Goal: Task Accomplishment & Management: Manage account settings

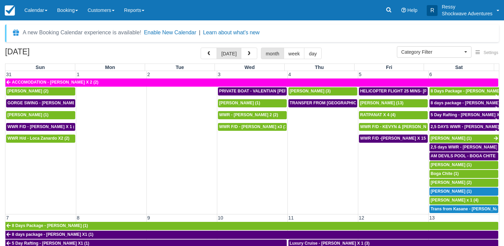
select select
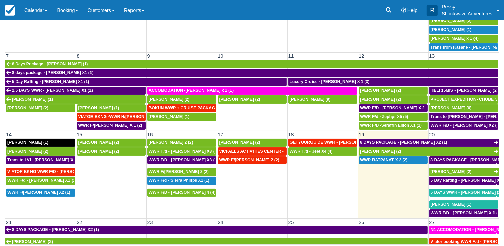
scroll to position [102, 0]
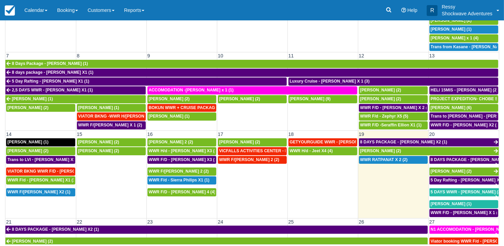
drag, startPoint x: 228, startPoint y: 42, endPoint x: -8, endPoint y: 180, distance: 273.6
click at [0, 180] on html "Menu Calendar Customer Inventory Month Week Day Booking Daily Manifest Daily Li…" at bounding box center [252, 63] width 504 height 246
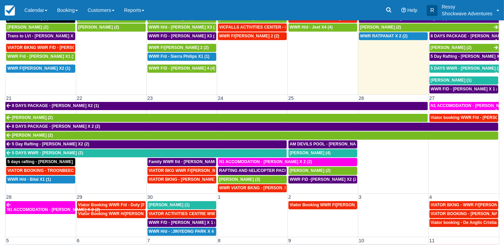
scroll to position [254, 0]
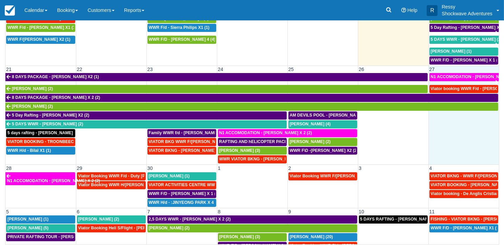
click at [430, 120] on td at bounding box center [464, 137] width 71 height 53
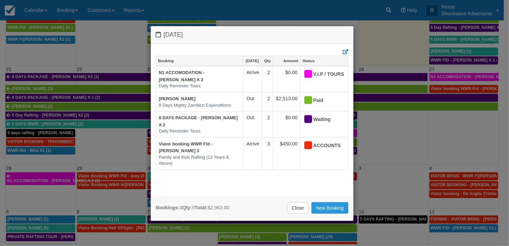
click at [430, 120] on div "Saturday September 27 2025 Booking Sep 27 Qty Amount Status N1 ACCOMODATION - C…" at bounding box center [254, 123] width 509 height 246
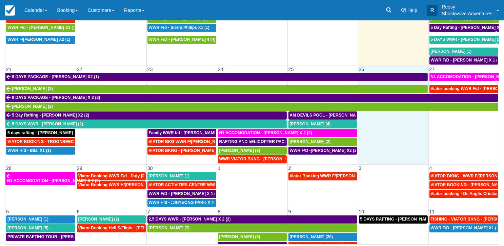
click at [358, 154] on td at bounding box center [393, 137] width 71 height 53
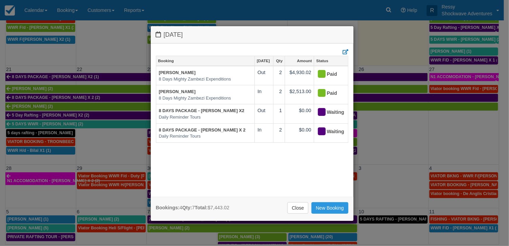
drag, startPoint x: 456, startPoint y: 141, endPoint x: 461, endPoint y: 139, distance: 5.3
click at [457, 141] on div "Friday September 26 2025 Booking Sep 26 Qty Amount Status Cynthia Sharpe 8 Days…" at bounding box center [254, 123] width 509 height 246
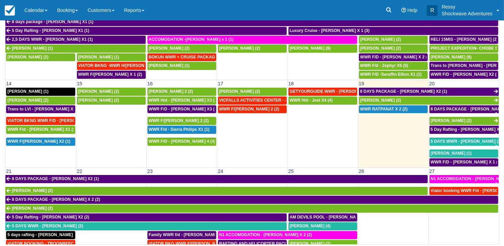
scroll to position [118, 0]
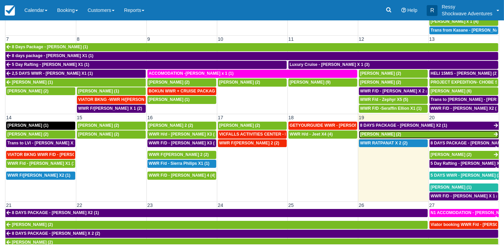
click at [388, 132] on span "[PERSON_NAME] (2)" at bounding box center [381, 134] width 41 height 5
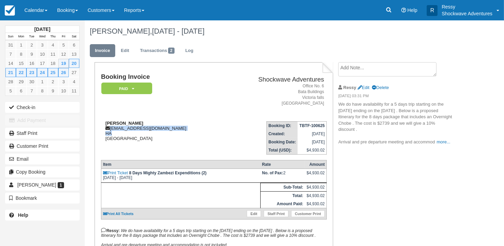
drag, startPoint x: 110, startPoint y: 128, endPoint x: 162, endPoint y: 132, distance: 52.4
click at [162, 132] on div "Cynthia Sharpe cvsharpe@pacbell.net HA United States" at bounding box center [162, 130] width 123 height 20
copy div "cvsharpe@pacbell.net HA"
click at [175, 124] on div "Cynthia Sharpe cvsharpe@pacbell.net HA United States" at bounding box center [162, 130] width 123 height 20
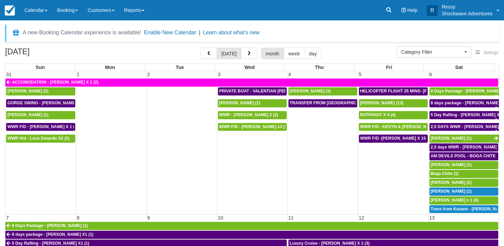
select select
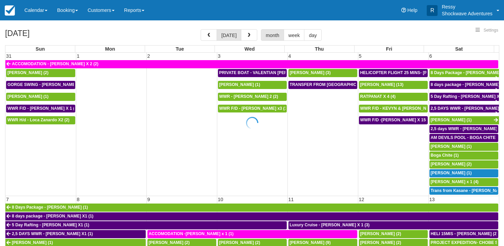
select select
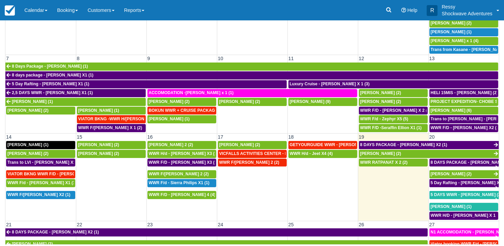
scroll to position [102, 0]
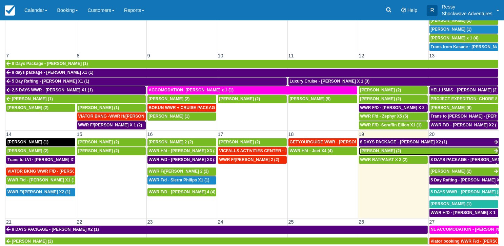
click at [388, 148] on span "[PERSON_NAME] (2)" at bounding box center [381, 150] width 41 height 5
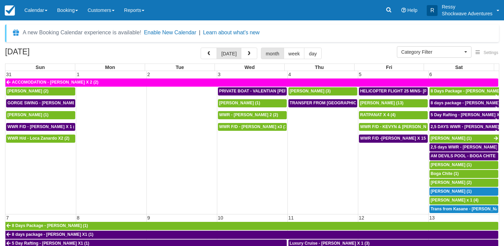
select select
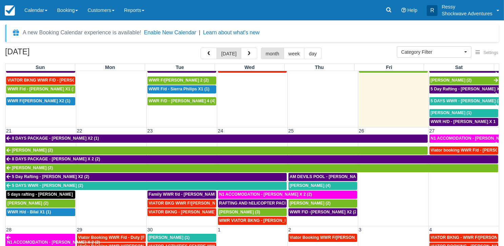
scroll to position [254, 0]
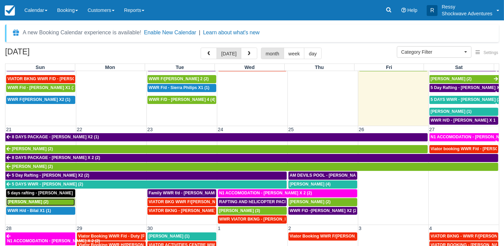
click at [41, 199] on span "Michelle Knesbach (2)" at bounding box center [27, 201] width 41 height 5
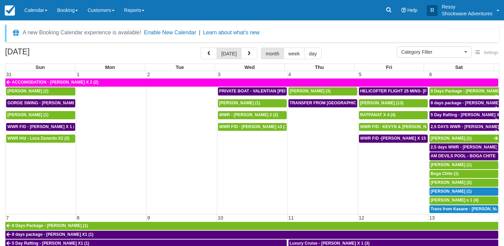
select select
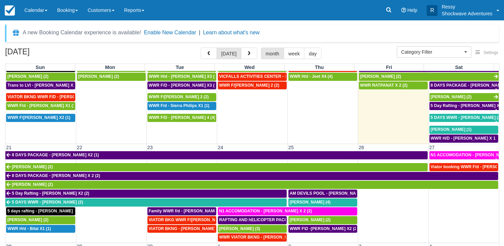
scroll to position [220, 0]
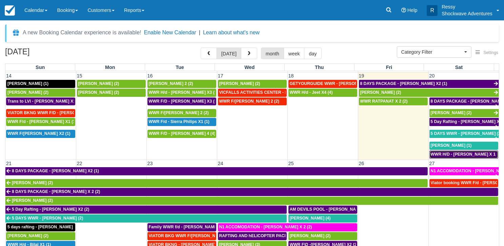
click at [449, 152] on span "WWR H/D - CHRISTOF RICHTER X 1 (1)" at bounding box center [466, 154] width 71 height 5
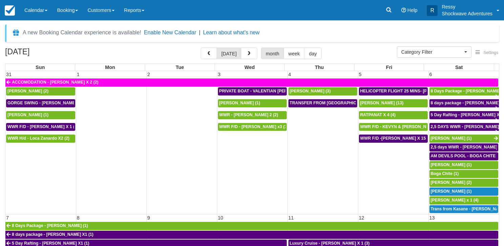
select select
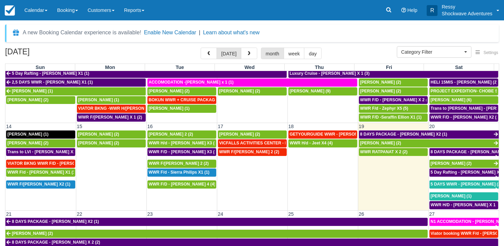
scroll to position [203, 0]
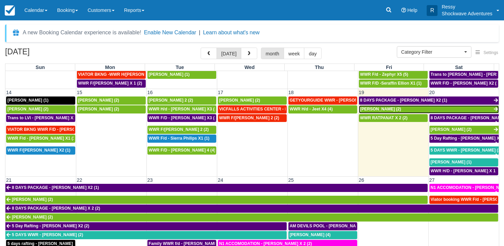
click at [392, 106] on span "[PERSON_NAME] (2)" at bounding box center [381, 108] width 41 height 5
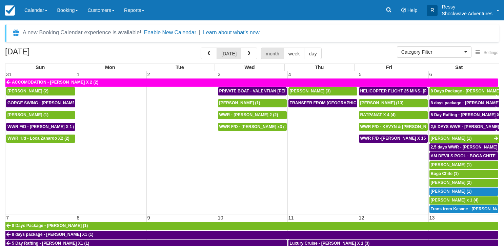
select select
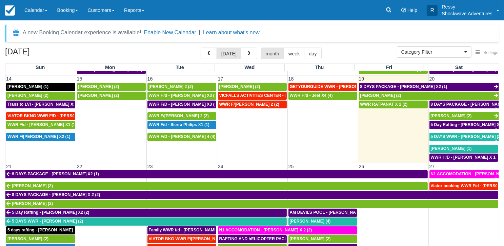
scroll to position [254, 0]
